Goal: Task Accomplishment & Management: Complete application form

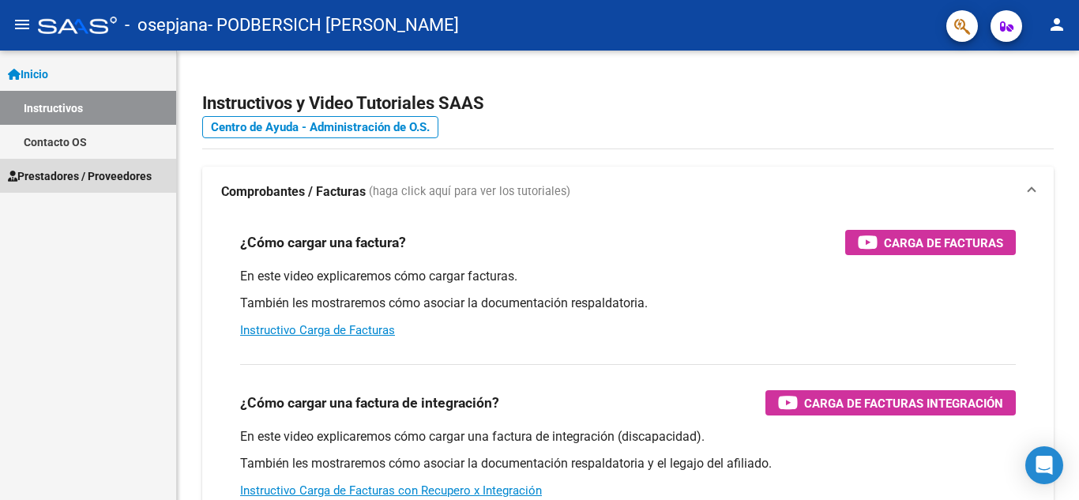
click at [102, 183] on span "Prestadores / Proveedores" at bounding box center [80, 175] width 144 height 17
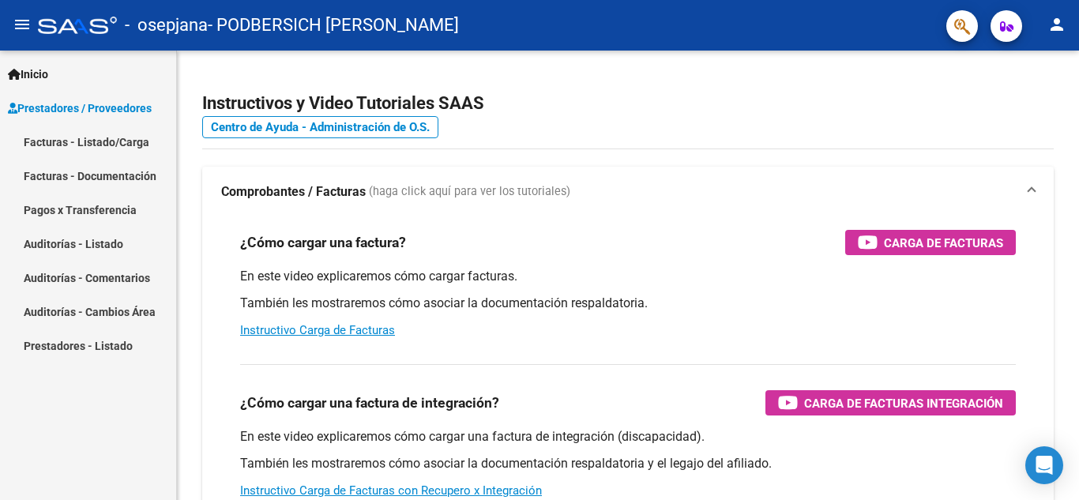
click at [92, 143] on link "Facturas - Listado/Carga" at bounding box center [88, 142] width 176 height 34
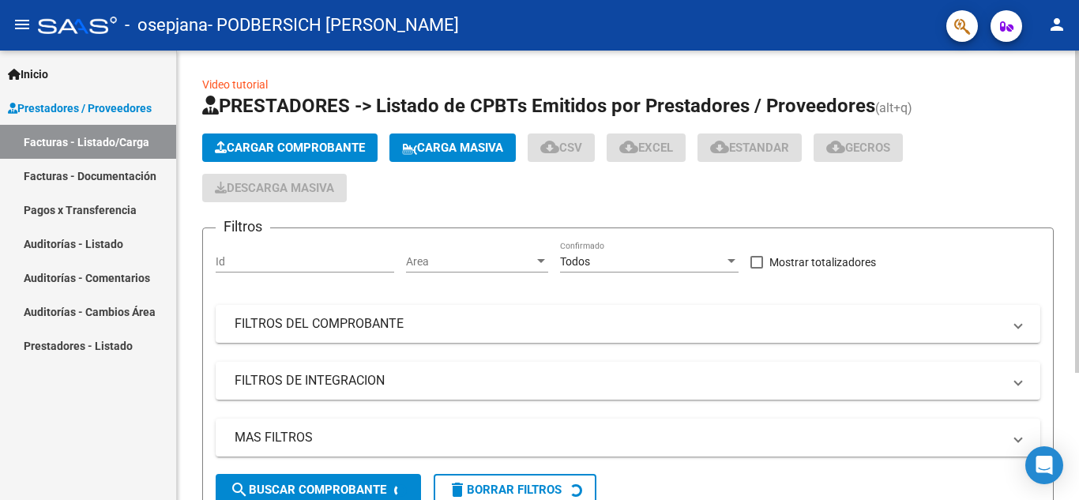
click at [236, 142] on span "Cargar Comprobante" at bounding box center [290, 148] width 150 height 14
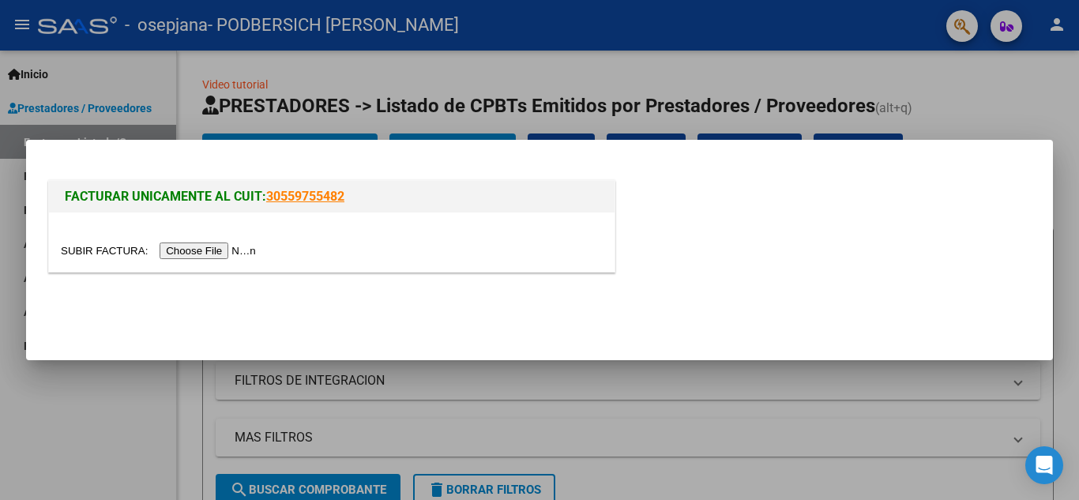
click at [249, 250] on input "file" at bounding box center [161, 250] width 200 height 17
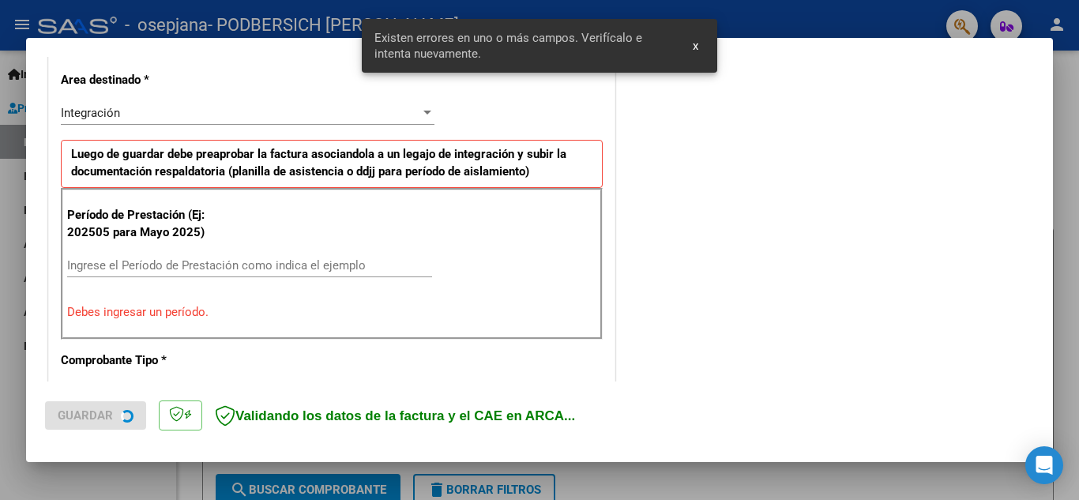
scroll to position [388, 0]
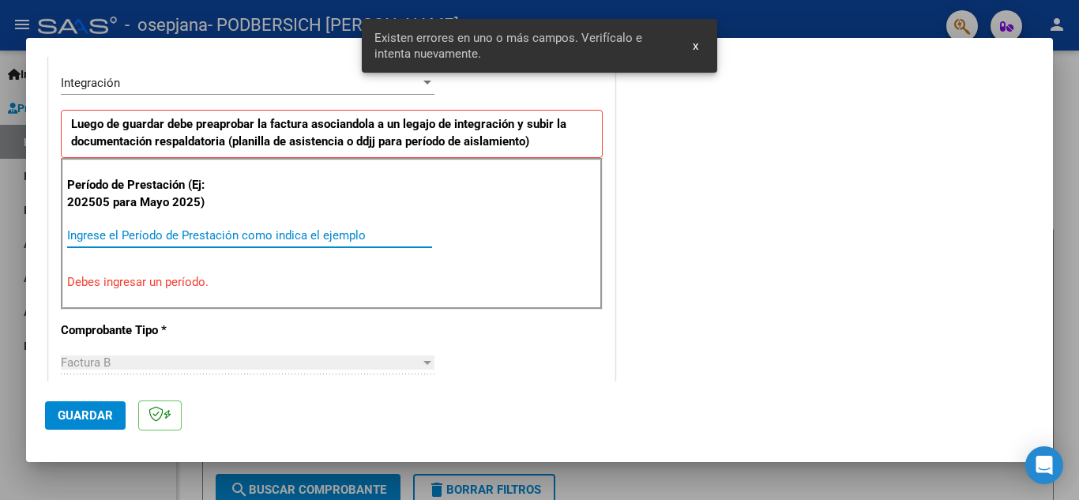
click at [281, 238] on input "Ingrese el Período de Prestación como indica el ejemplo" at bounding box center [249, 235] width 365 height 14
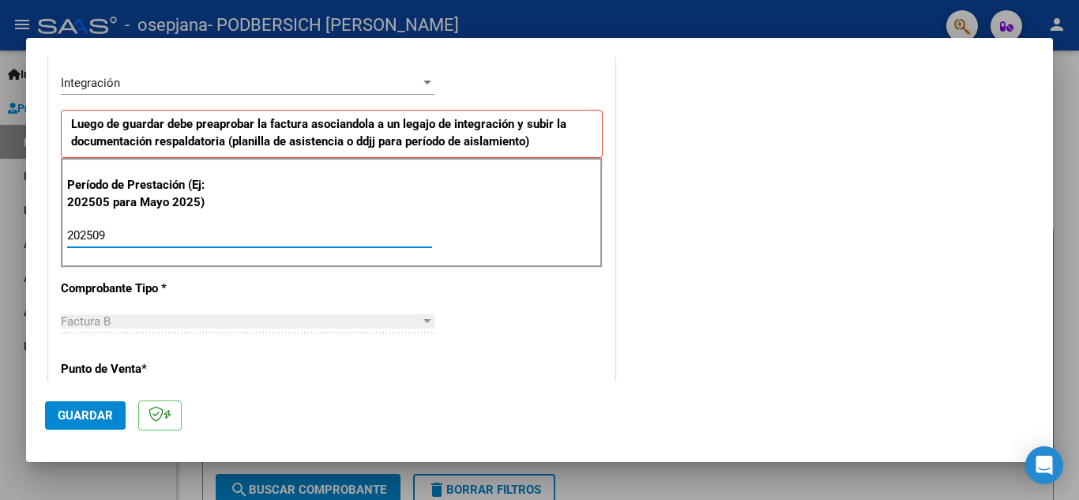
type input "202509"
click at [78, 411] on span "Guardar" at bounding box center [85, 415] width 55 height 14
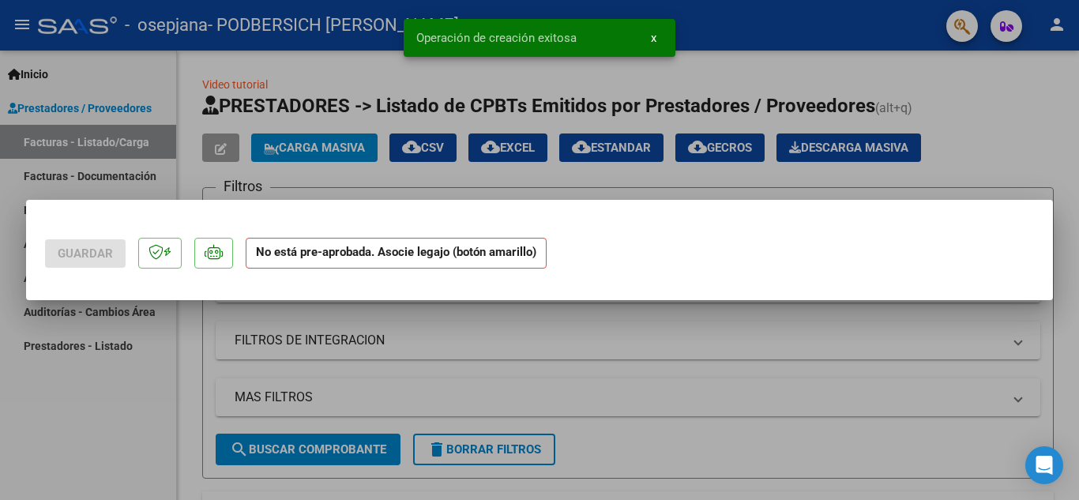
scroll to position [0, 0]
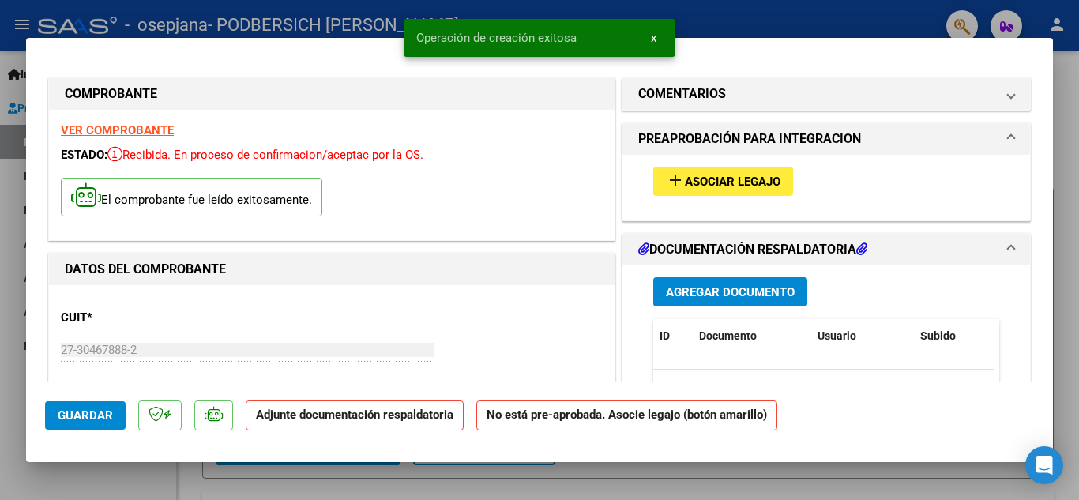
click at [669, 190] on button "add Asociar Legajo" at bounding box center [723, 181] width 140 height 29
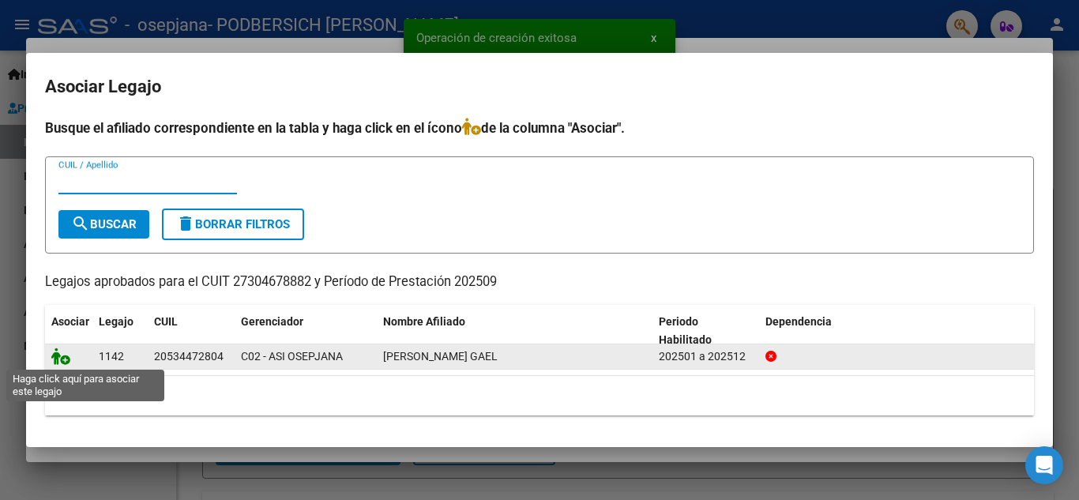
click at [70, 359] on icon at bounding box center [60, 356] width 19 height 17
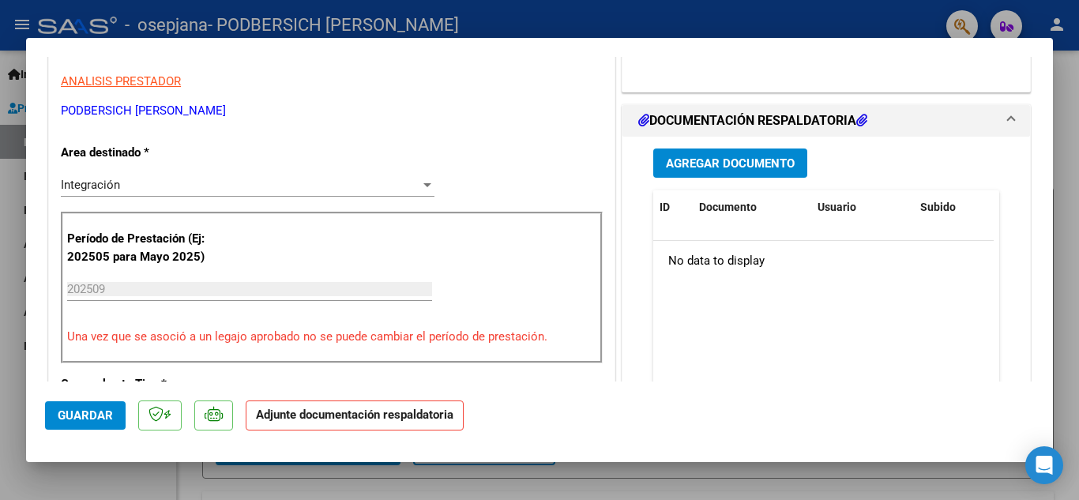
scroll to position [324, 0]
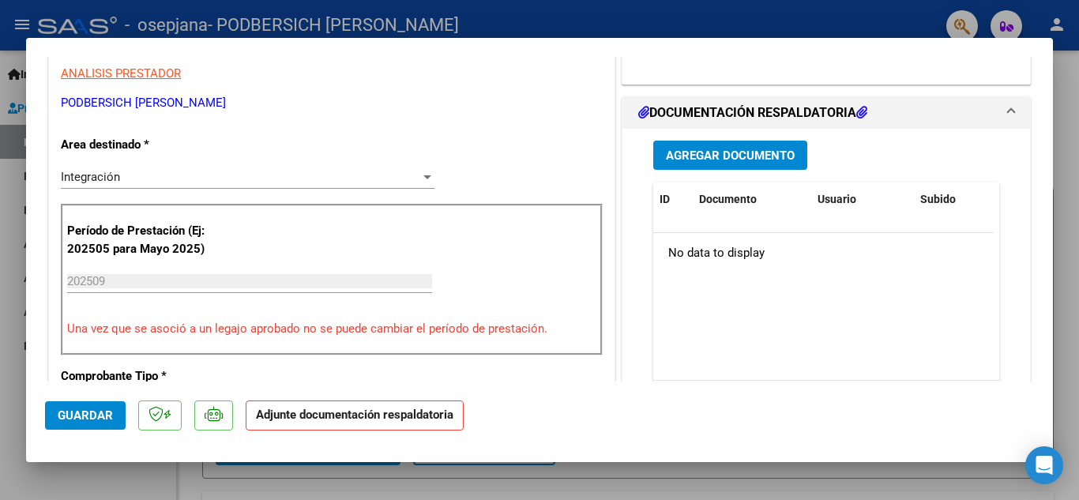
click at [747, 164] on button "Agregar Documento" at bounding box center [730, 155] width 154 height 29
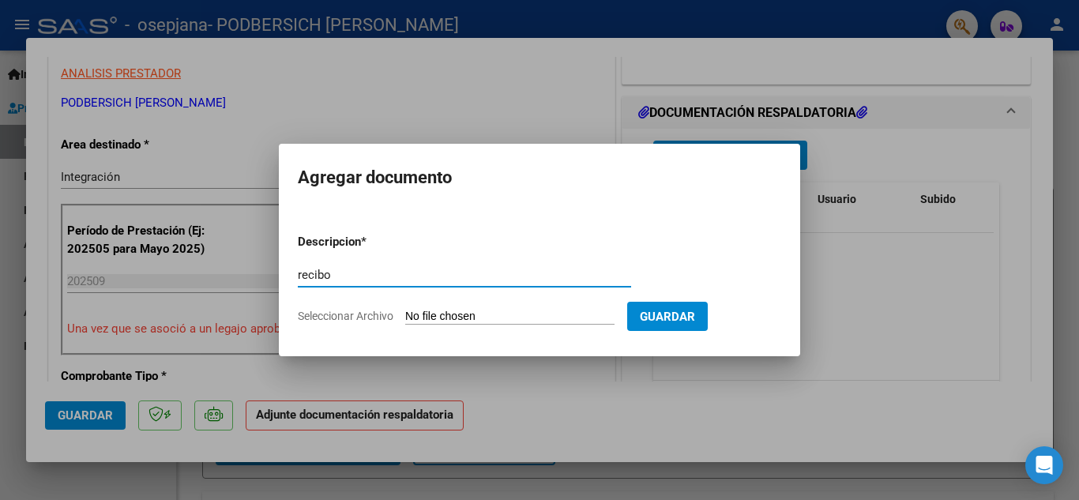
type input "recibo"
click at [488, 314] on input "Seleccionar Archivo" at bounding box center [509, 317] width 209 height 15
type input "C:\fakepath\recibo (1).html (1).pdf"
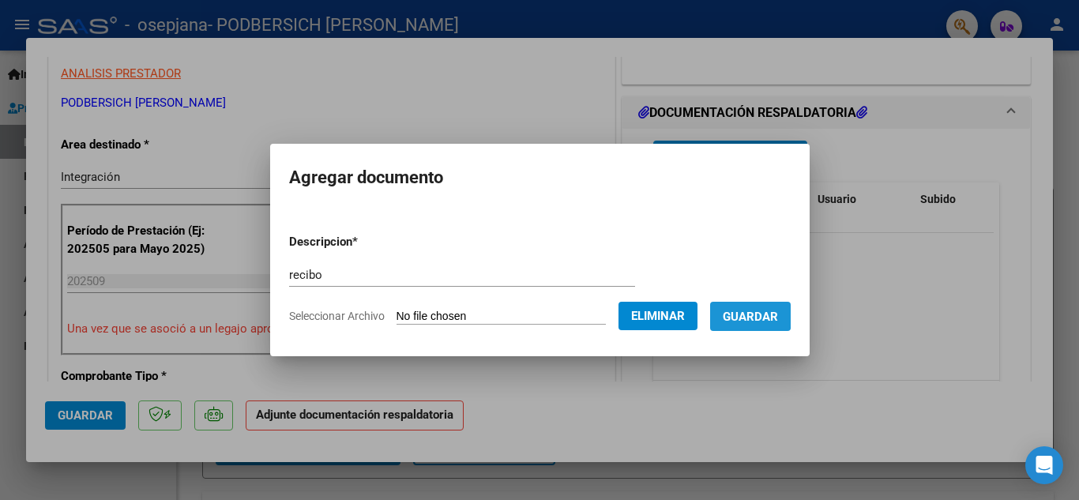
click at [767, 314] on span "Guardar" at bounding box center [750, 317] width 55 height 14
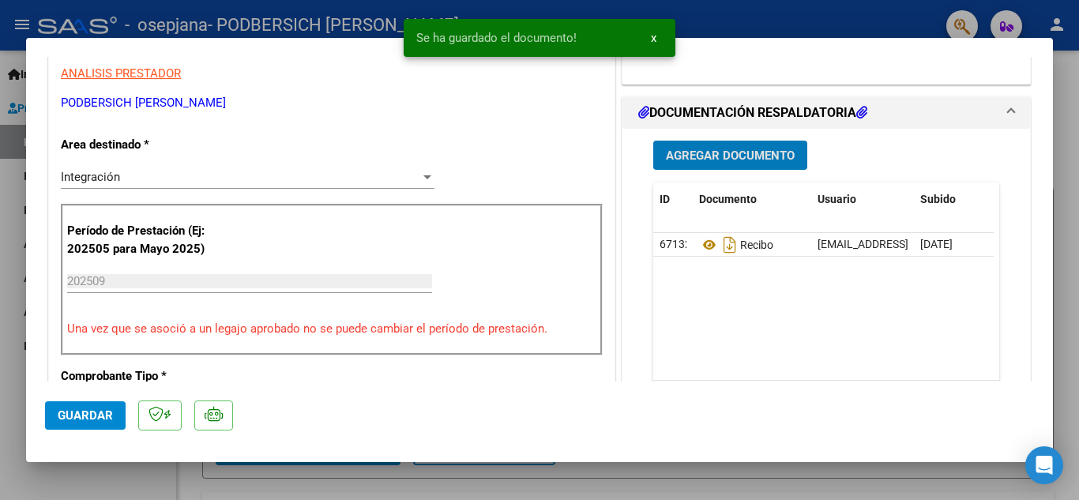
click at [697, 155] on span "Agregar Documento" at bounding box center [730, 155] width 129 height 14
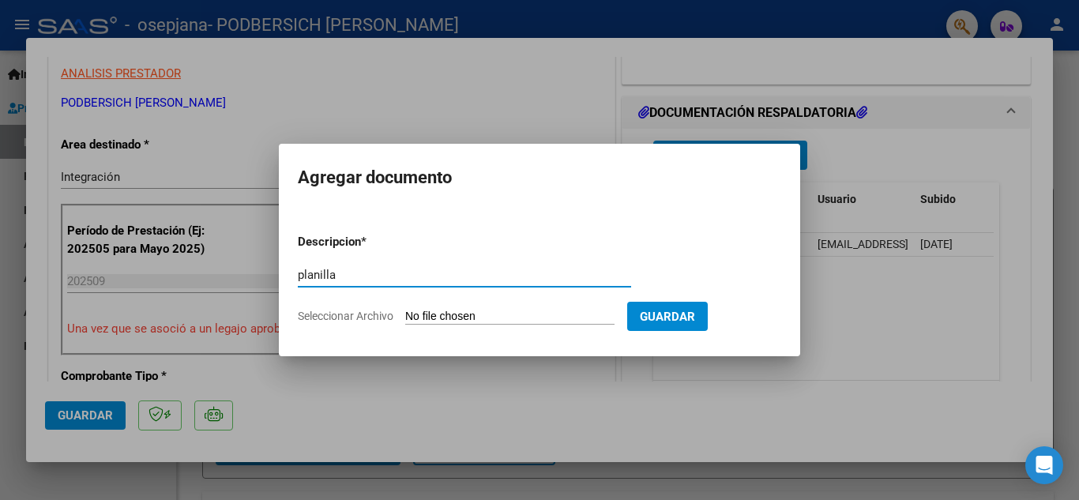
type input "planilla"
click at [614, 319] on input "Seleccionar Archivo" at bounding box center [509, 317] width 209 height 15
type input "C:\fakepath\seba.pdf"
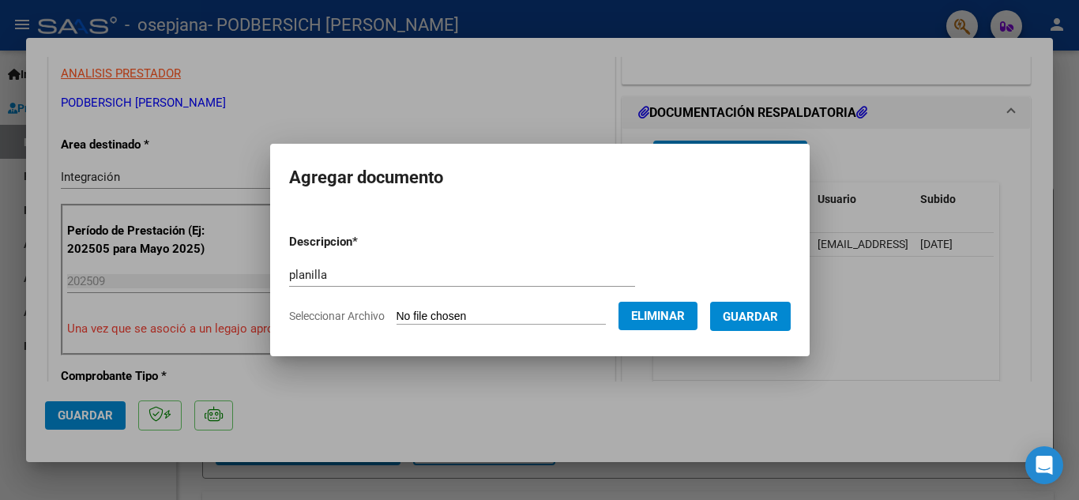
click at [770, 325] on button "Guardar" at bounding box center [750, 316] width 81 height 29
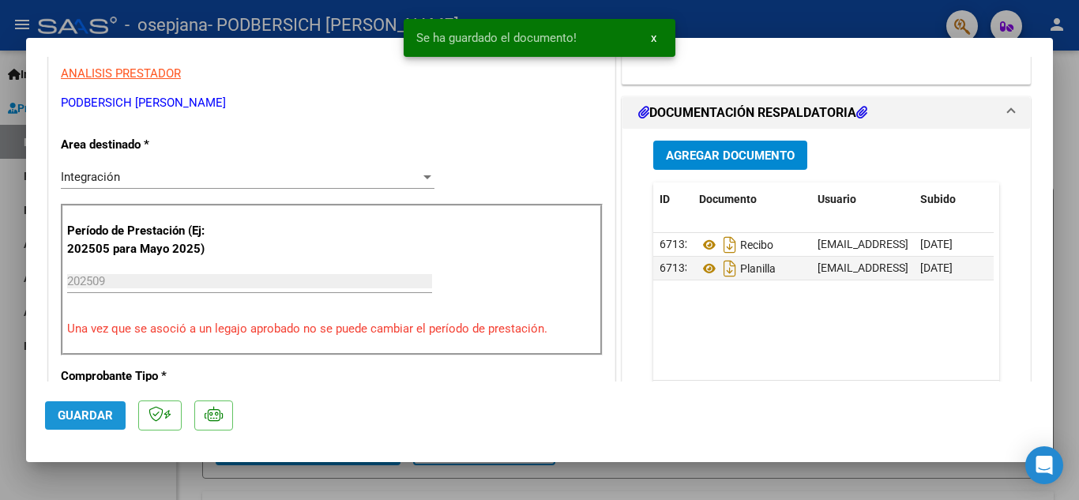
click at [85, 419] on span "Guardar" at bounding box center [85, 415] width 55 height 14
click at [0, 321] on div at bounding box center [539, 250] width 1079 height 500
type input "$ 0,00"
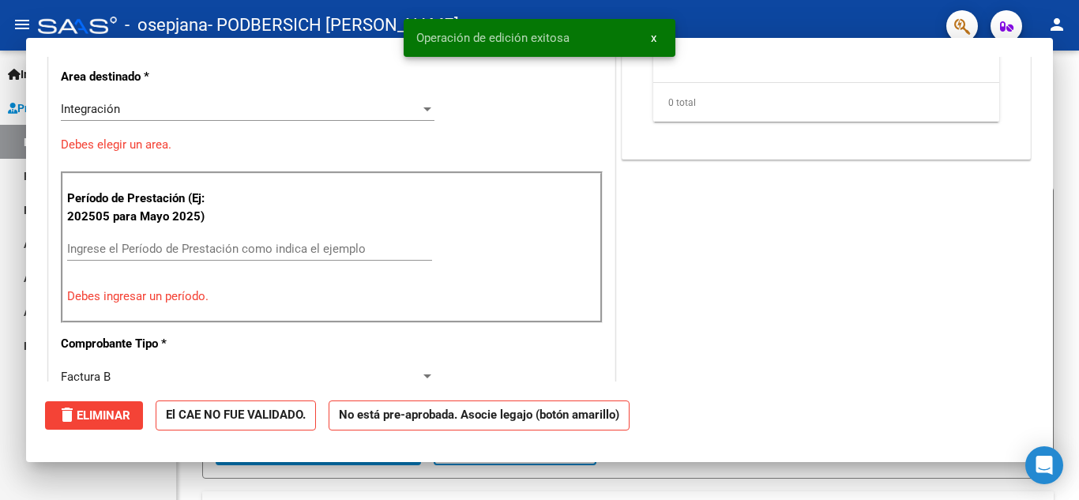
scroll to position [256, 0]
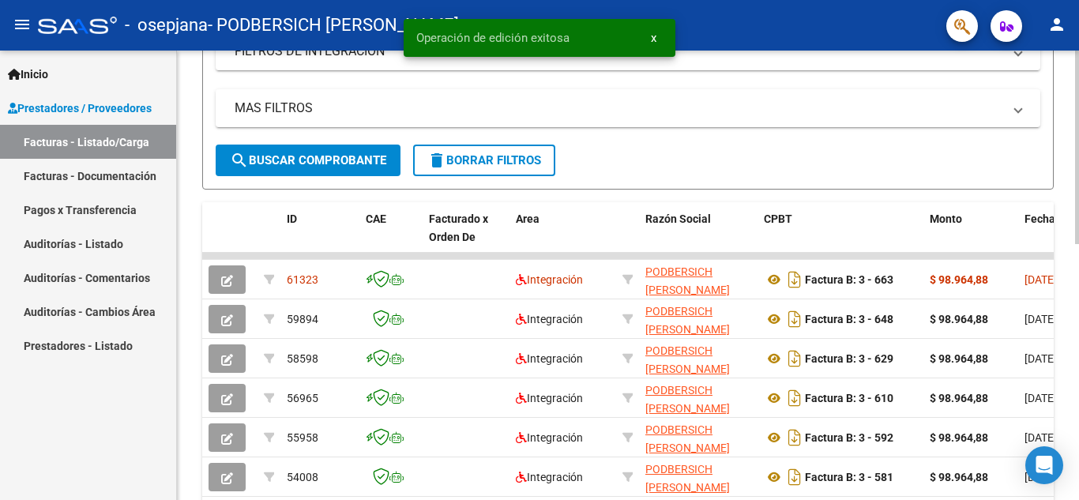
click at [1078, 272] on div at bounding box center [1077, 293] width 4 height 194
